Goal: Transaction & Acquisition: Download file/media

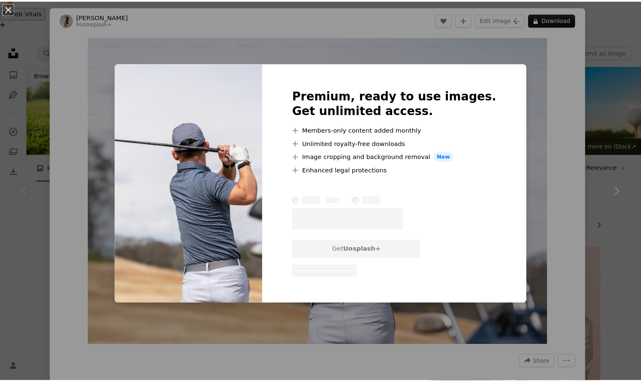
scroll to position [68, 0]
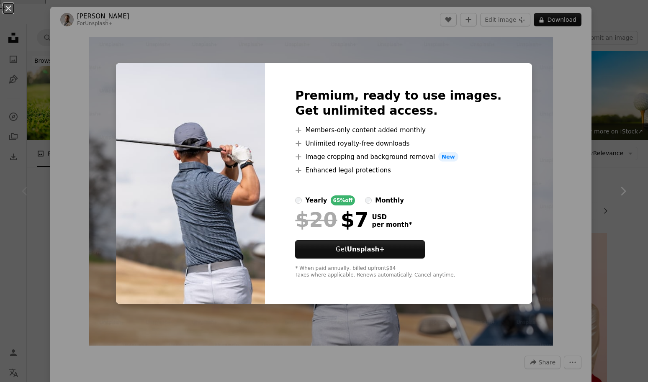
click at [522, 100] on div "An X shape Premium, ready to use images. Get unlimited access. A plus sign Memb…" at bounding box center [324, 191] width 648 height 382
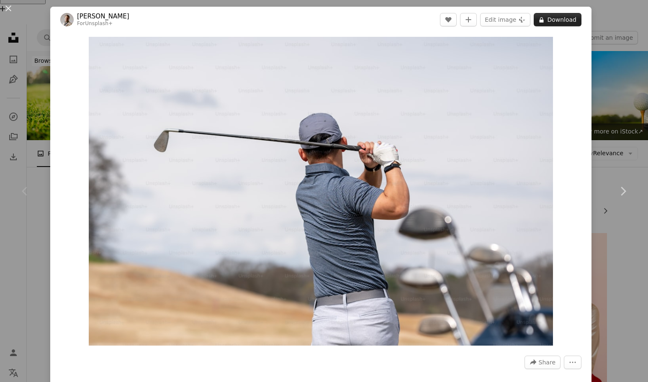
click at [543, 23] on button "A lock Download" at bounding box center [557, 19] width 48 height 13
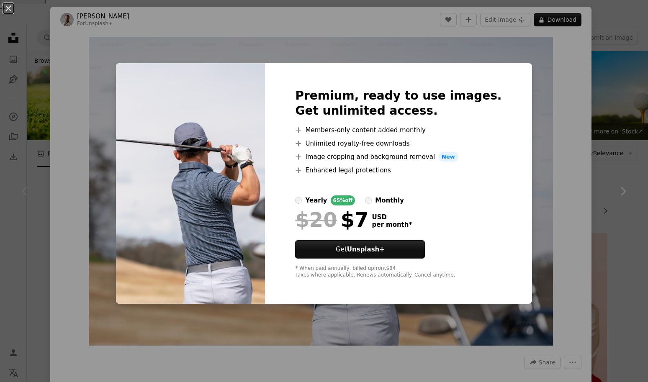
click at [397, 60] on div "An X shape Premium, ready to use images. Get unlimited access. A plus sign Memb…" at bounding box center [324, 191] width 648 height 382
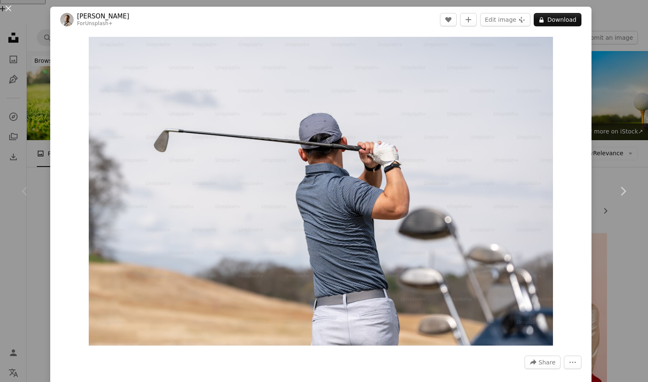
click at [33, 119] on div "An X shape Chevron left Chevron right [PERSON_NAME] For Unsplash+ A heart A plu…" at bounding box center [324, 191] width 648 height 382
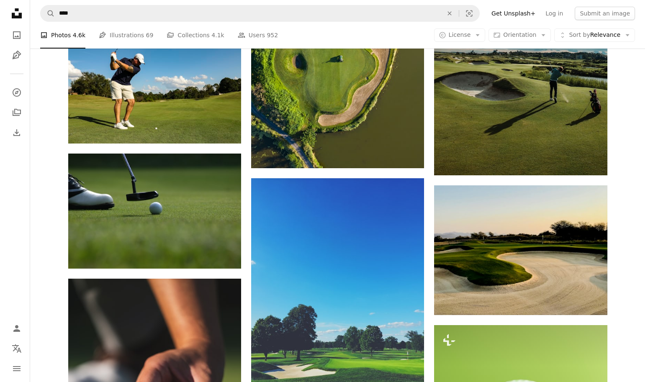
scroll to position [1191, 0]
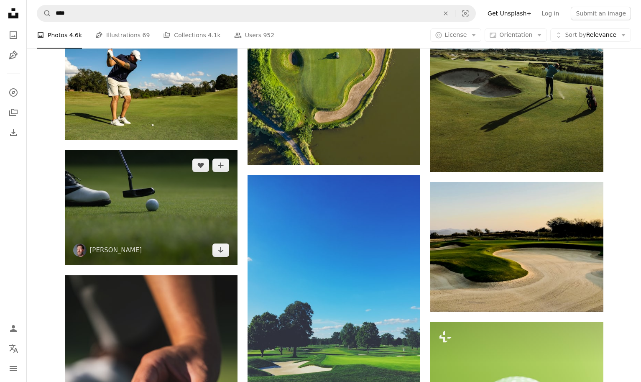
click at [184, 153] on img at bounding box center [151, 207] width 173 height 115
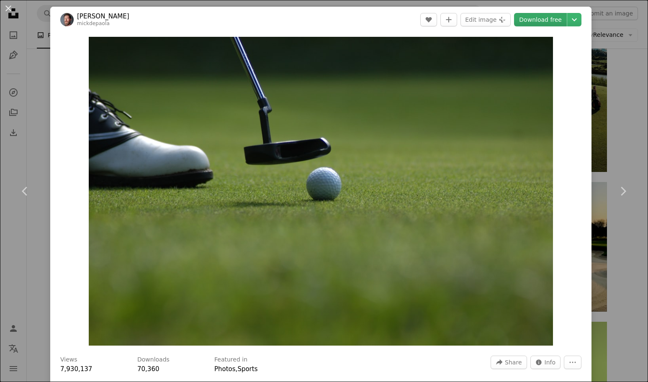
click at [536, 18] on link "Download free" at bounding box center [540, 19] width 53 height 13
